Goal: Transaction & Acquisition: Purchase product/service

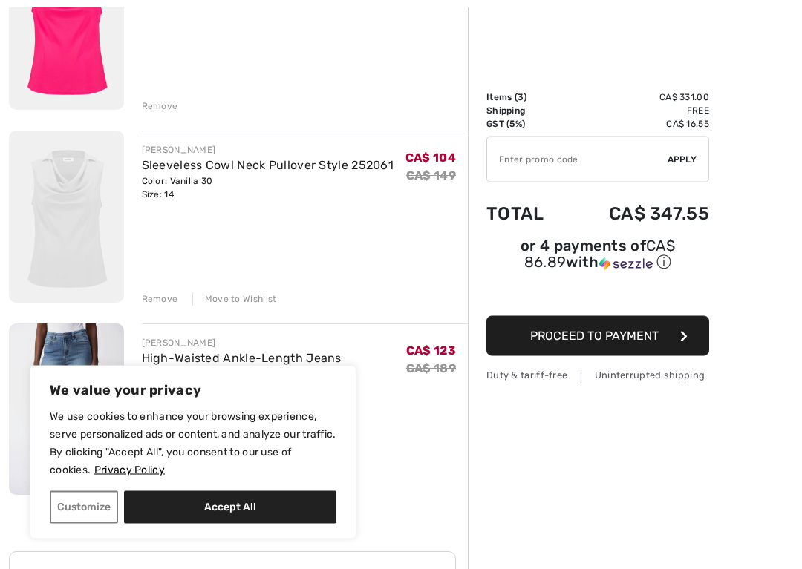
scroll to position [258, 0]
click at [158, 99] on div "Remove" at bounding box center [160, 105] width 36 height 13
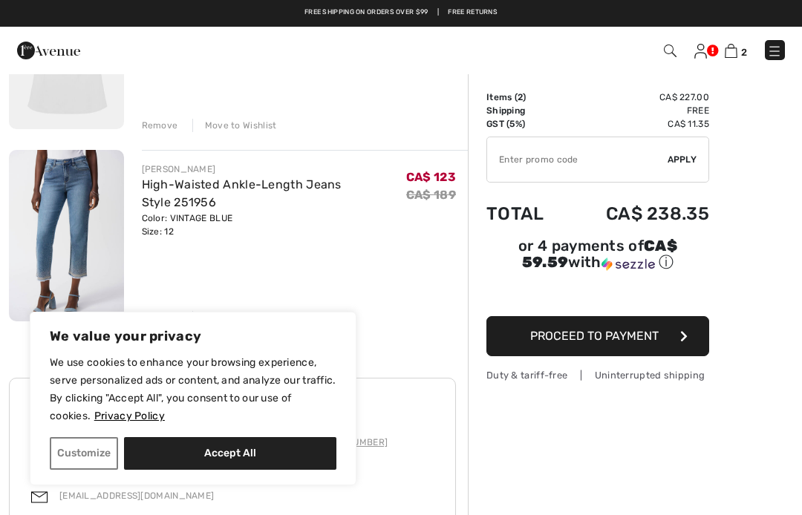
scroll to position [0, 0]
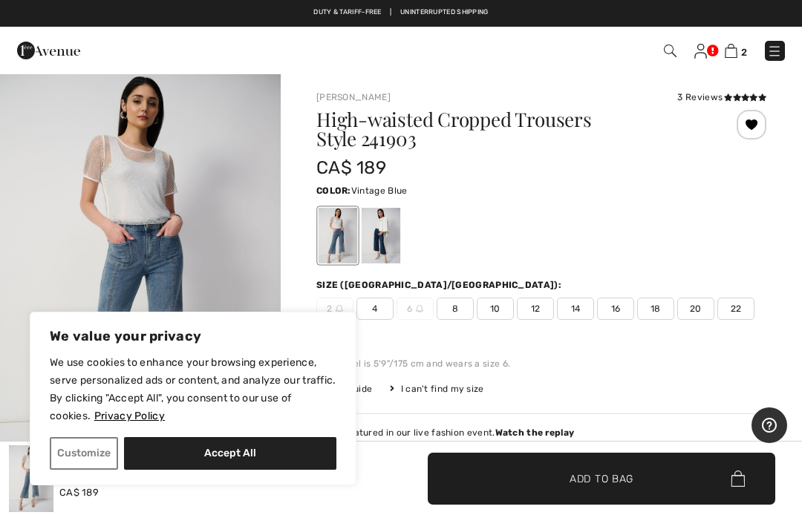
click at [540, 301] on span "12" at bounding box center [535, 309] width 37 height 22
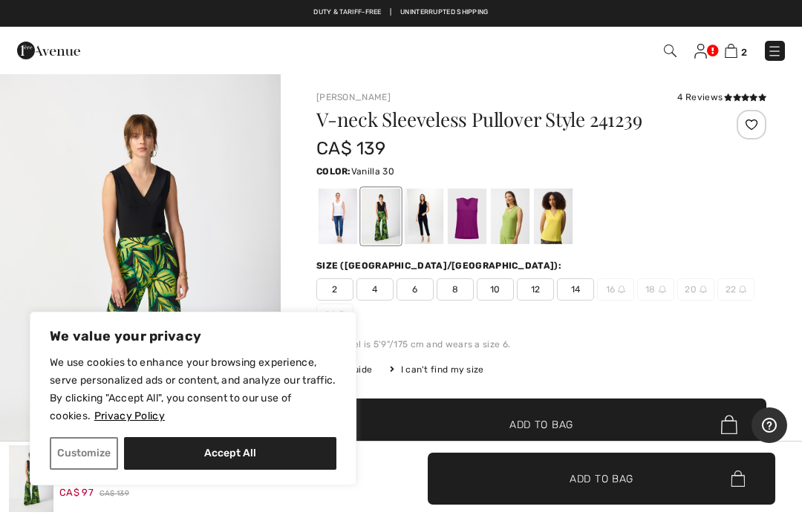
click at [337, 225] on div at bounding box center [337, 217] width 39 height 56
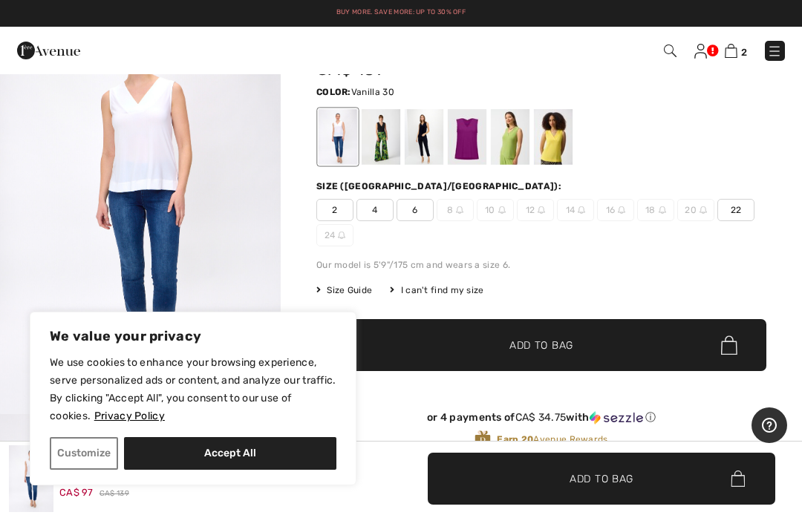
scroll to position [79, 0]
